Goal: Task Accomplishment & Management: Manage account settings

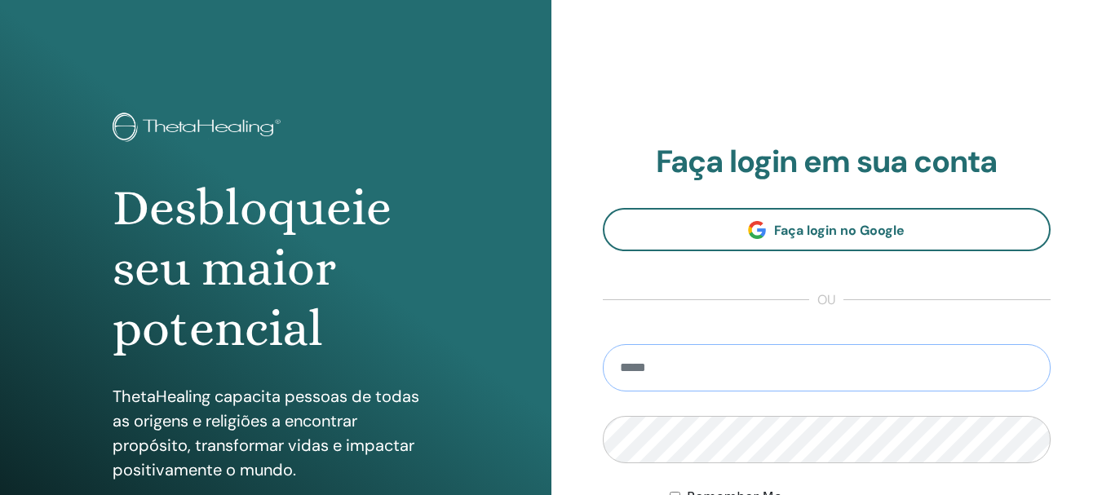
type input "**********"
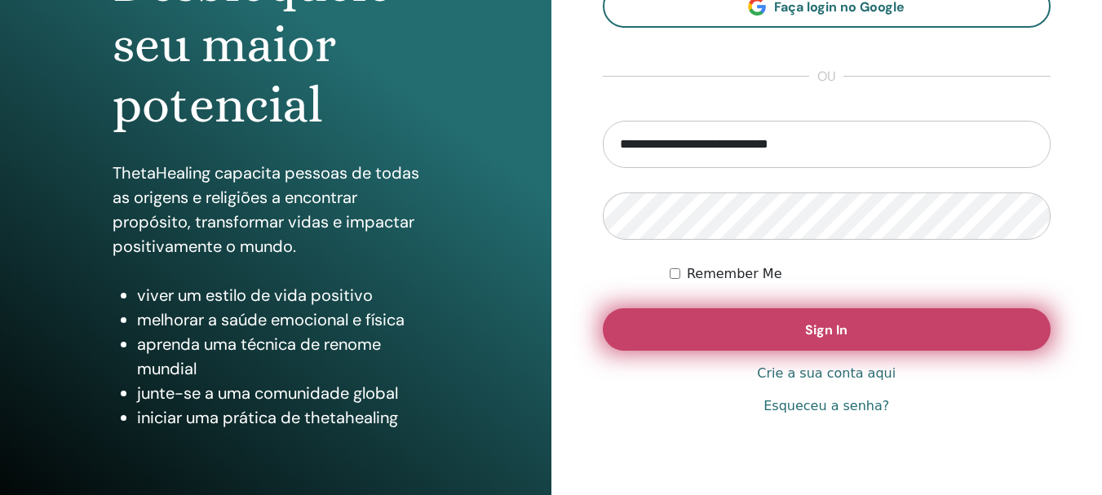
click at [884, 317] on button "Sign In" at bounding box center [827, 329] width 449 height 42
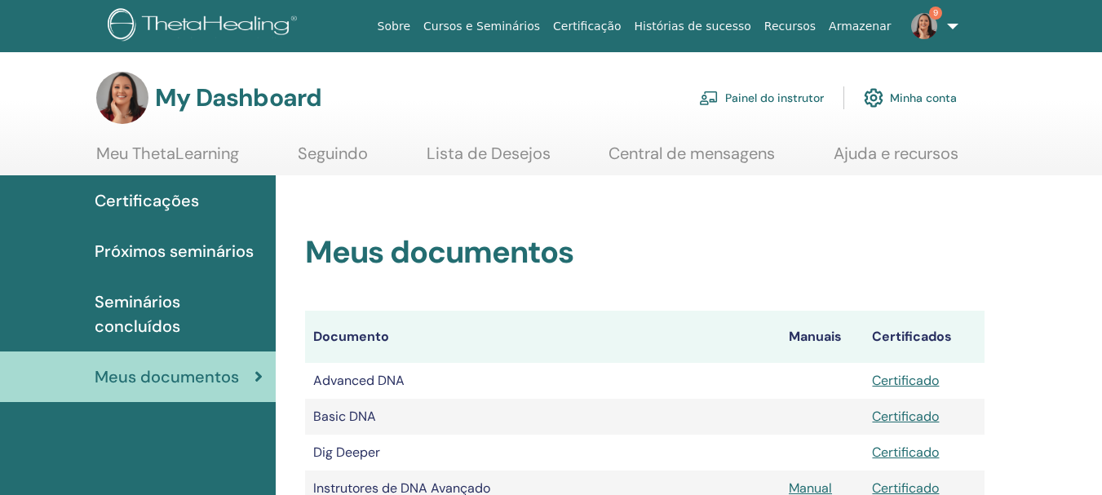
click at [737, 91] on link "Painel do instrutor" at bounding box center [761, 98] width 125 height 36
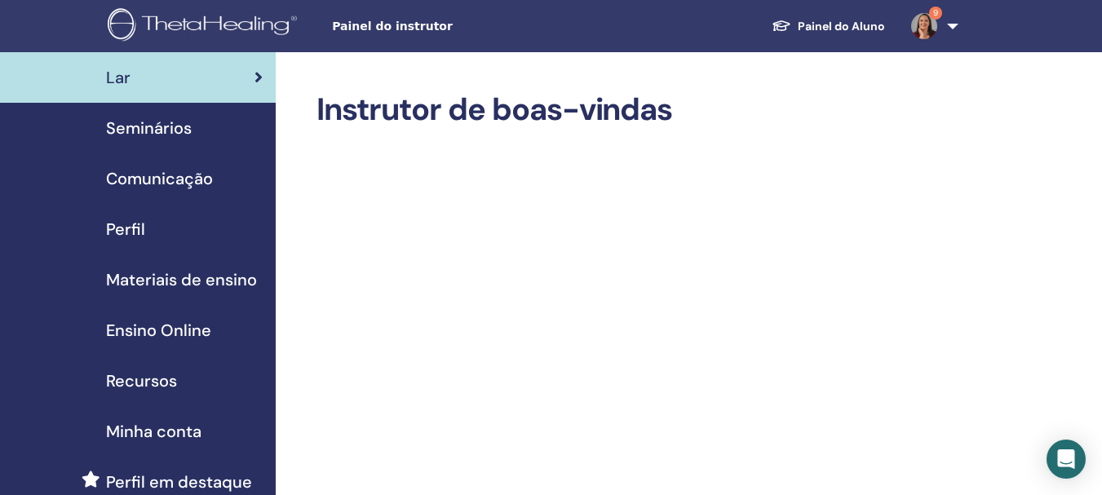
click at [162, 140] on span "Seminários" at bounding box center [149, 128] width 86 height 24
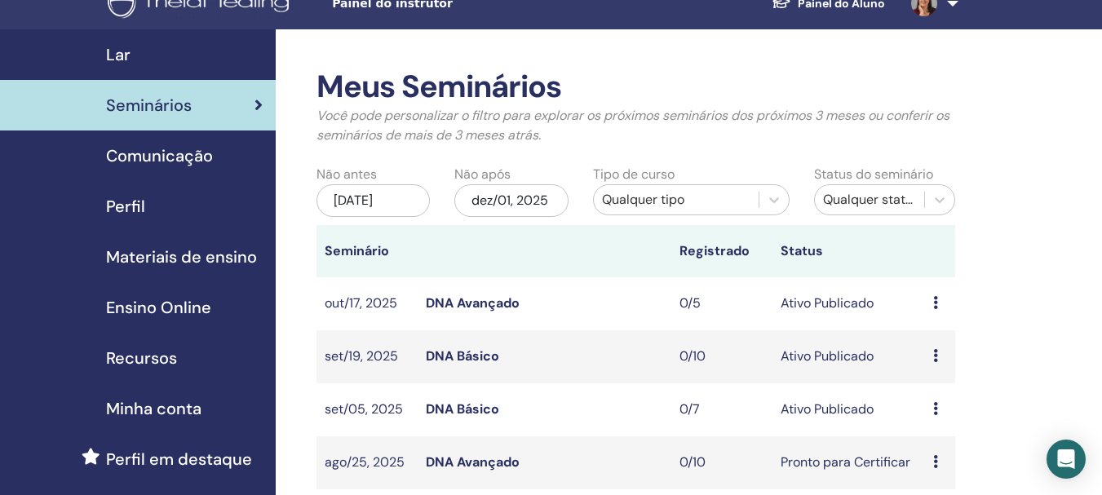
scroll to position [33, 0]
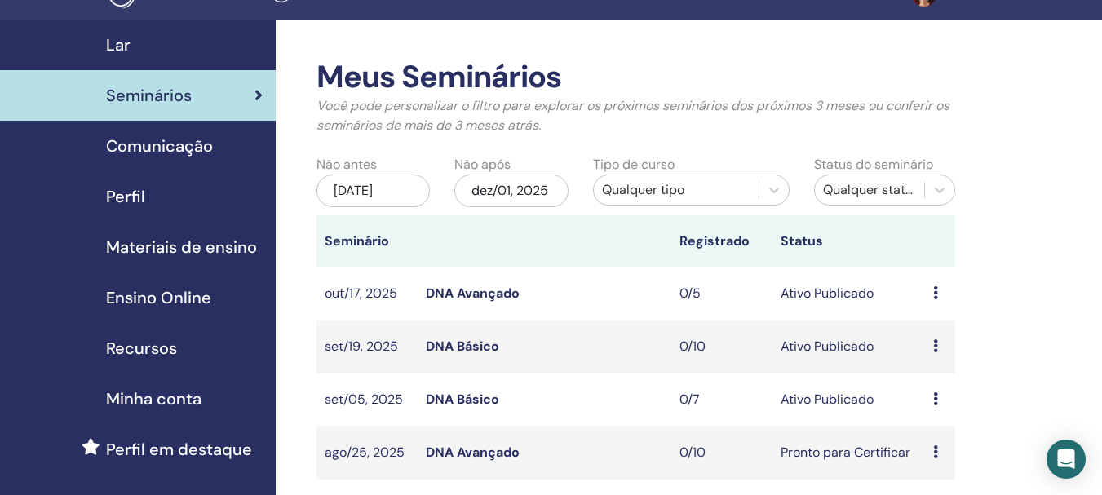
click at [973, 199] on div "Meus Seminários Você pode personalizar o filtro para explorar os próximos semin…" at bounding box center [689, 499] width 826 height 958
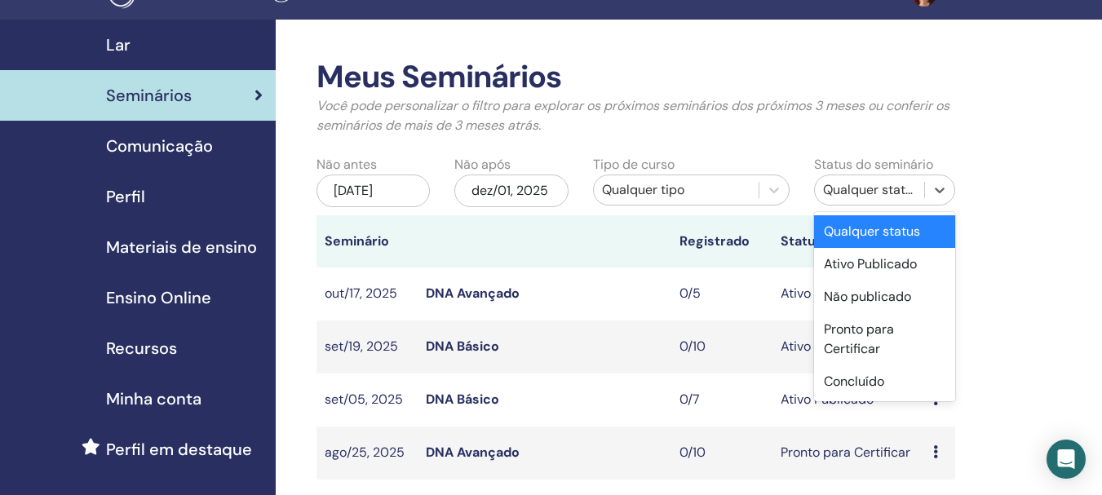
click at [889, 200] on div "Qualquer status" at bounding box center [869, 190] width 109 height 26
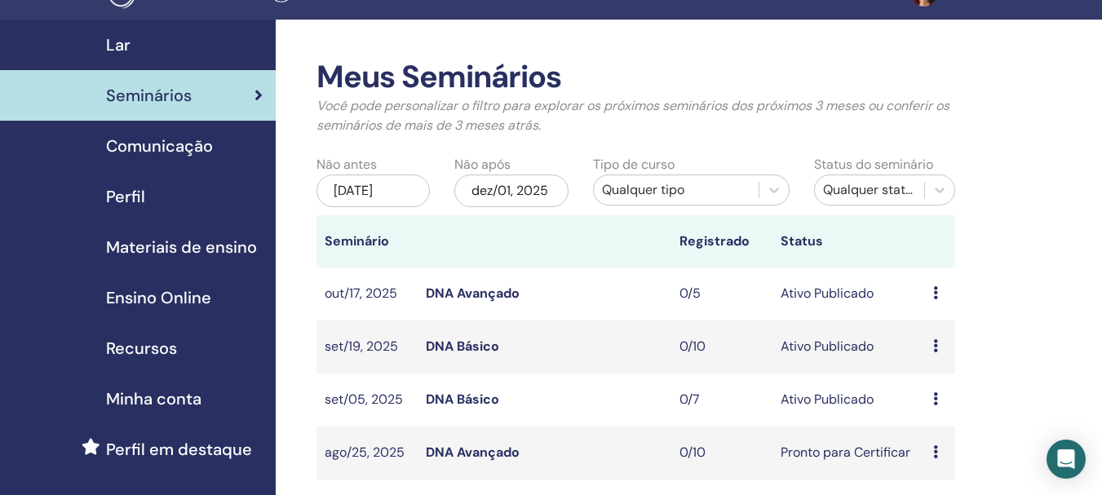
click at [1063, 233] on div "Meus Seminários Você pode personalizar o filtro para explorar os próximos semin…" at bounding box center [689, 499] width 826 height 958
click at [977, 234] on div "Meus Seminários Você pode personalizar o filtro para explorar os próximos semin…" at bounding box center [689, 499] width 826 height 958
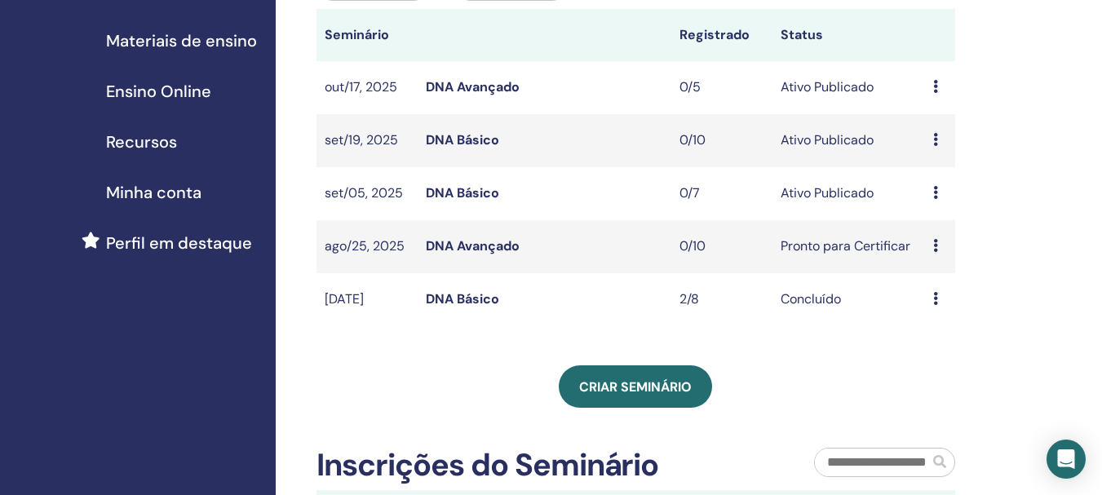
scroll to position [242, 0]
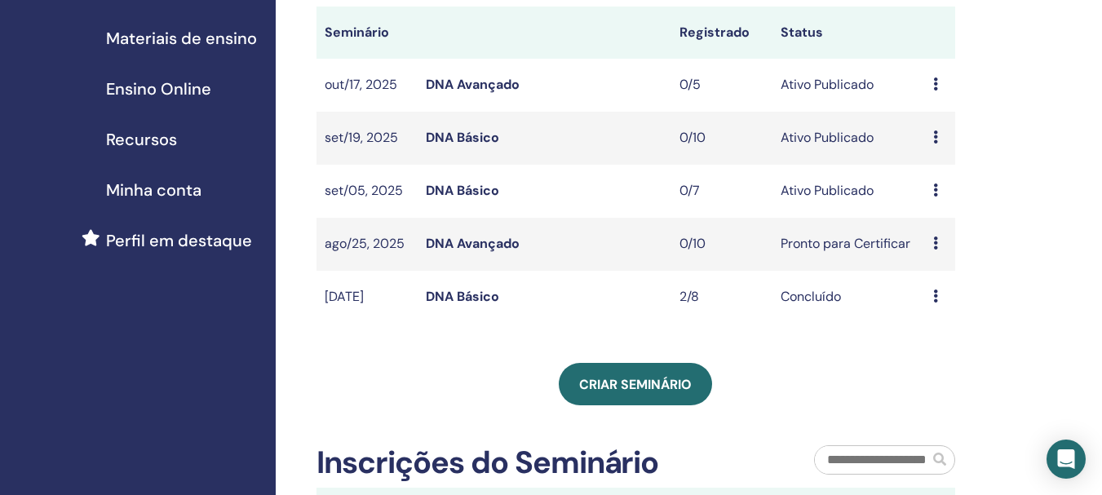
click at [937, 193] on icon at bounding box center [935, 190] width 5 height 13
click at [947, 279] on p "Cancelar" at bounding box center [950, 281] width 80 height 20
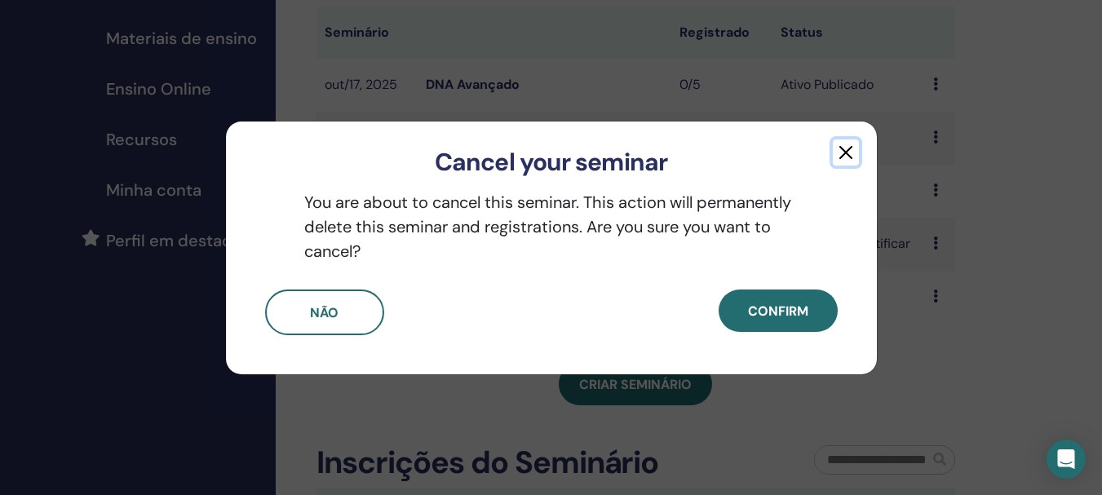
click at [845, 151] on button "button" at bounding box center [846, 153] width 26 height 26
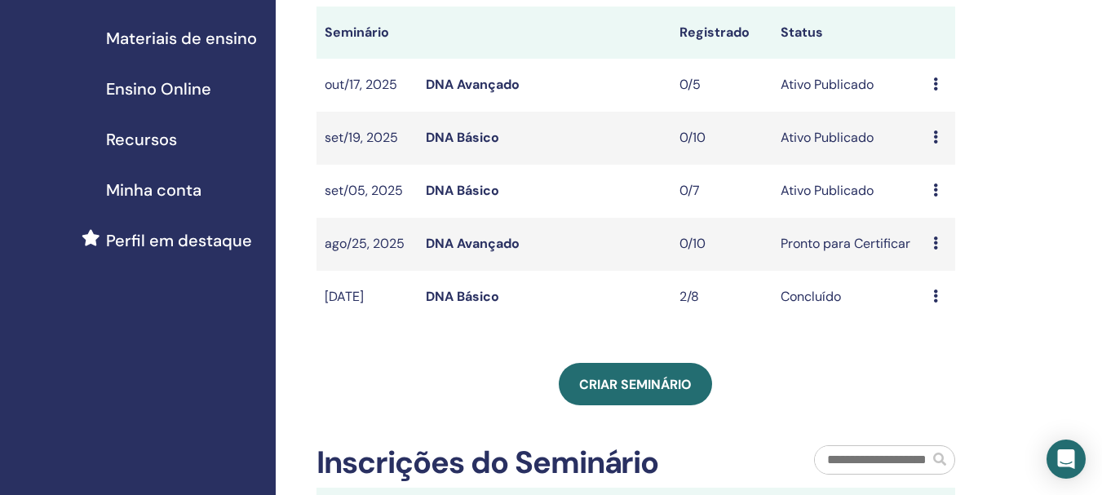
click at [937, 195] on icon at bounding box center [935, 190] width 5 height 13
click at [939, 284] on p "Cancelar" at bounding box center [949, 283] width 80 height 20
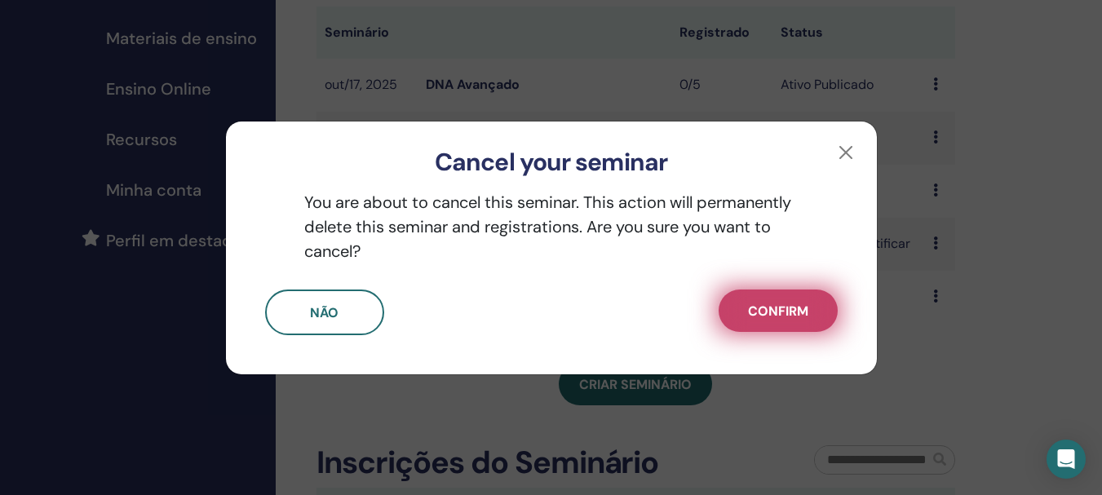
click at [758, 299] on button "Confirm" at bounding box center [778, 311] width 119 height 42
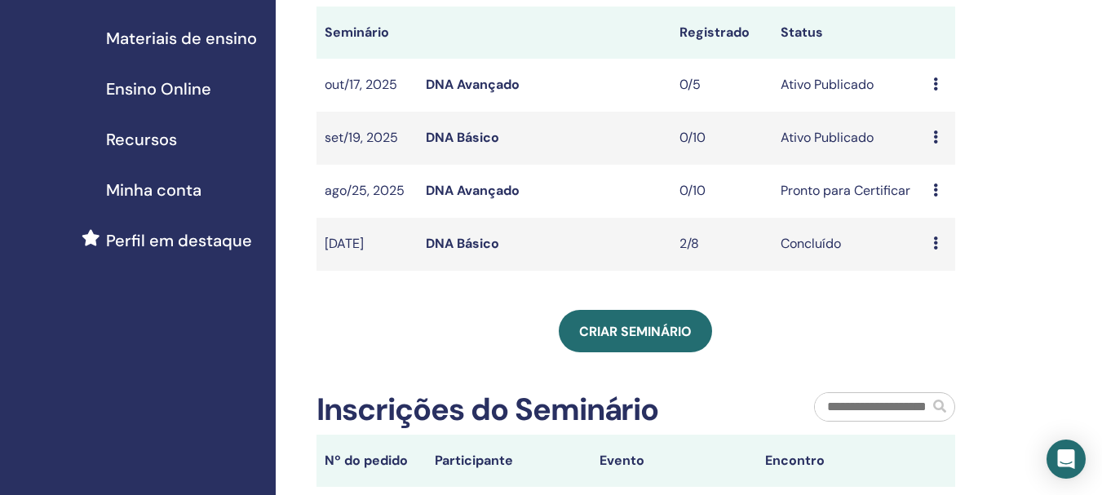
click at [938, 190] on div "Visualizar Editar Participantes Cancelar" at bounding box center [940, 191] width 14 height 20
click at [940, 283] on p "Cancelar" at bounding box center [951, 278] width 80 height 20
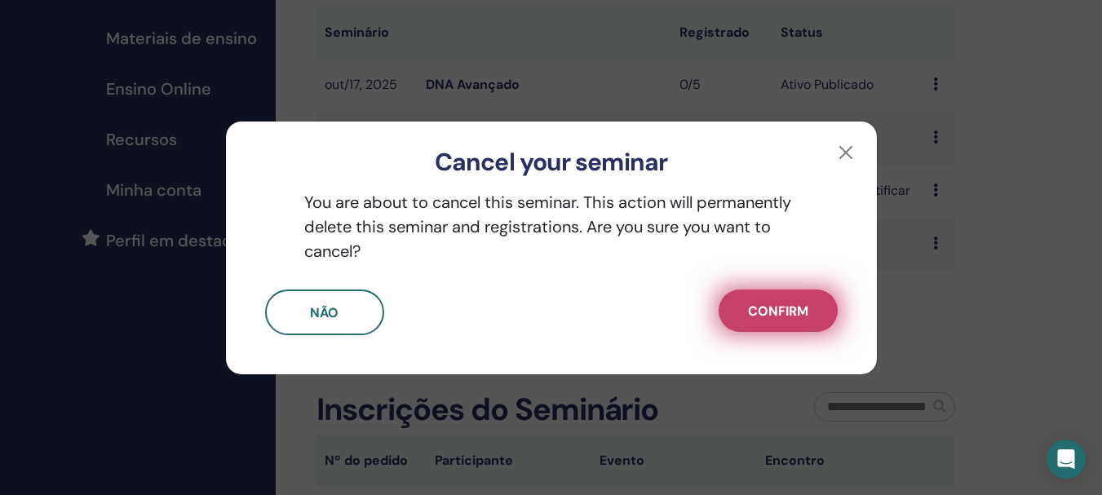
click at [804, 307] on span "Confirm" at bounding box center [778, 311] width 60 height 17
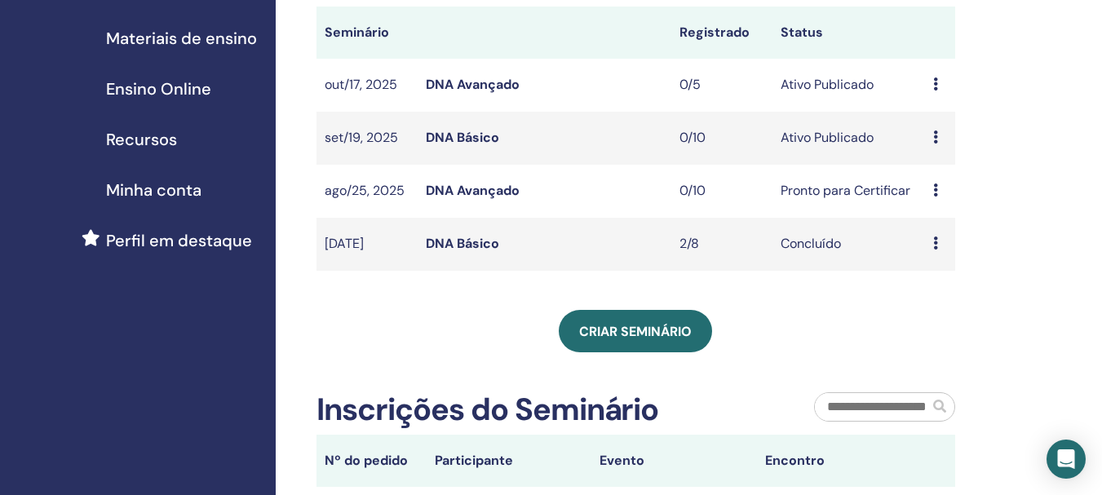
scroll to position [0, 0]
